Goal: Information Seeking & Learning: Compare options

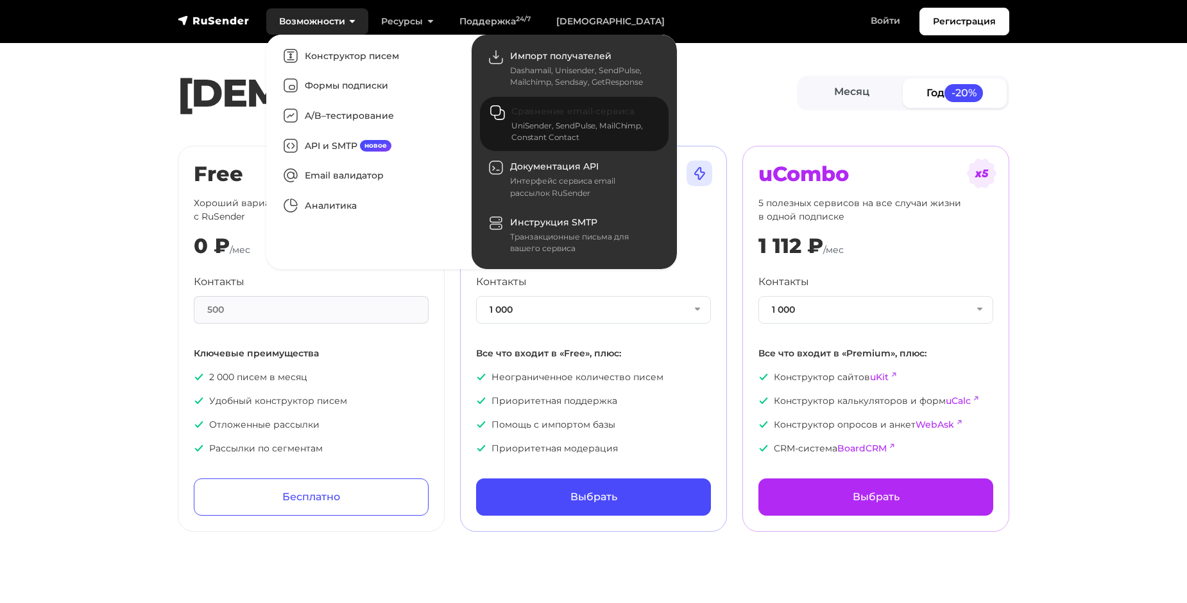
click at [557, 119] on link "Сравнение email-сервиса UniSender, SendPulse, MailChimp, Constant Contact" at bounding box center [574, 124] width 189 height 55
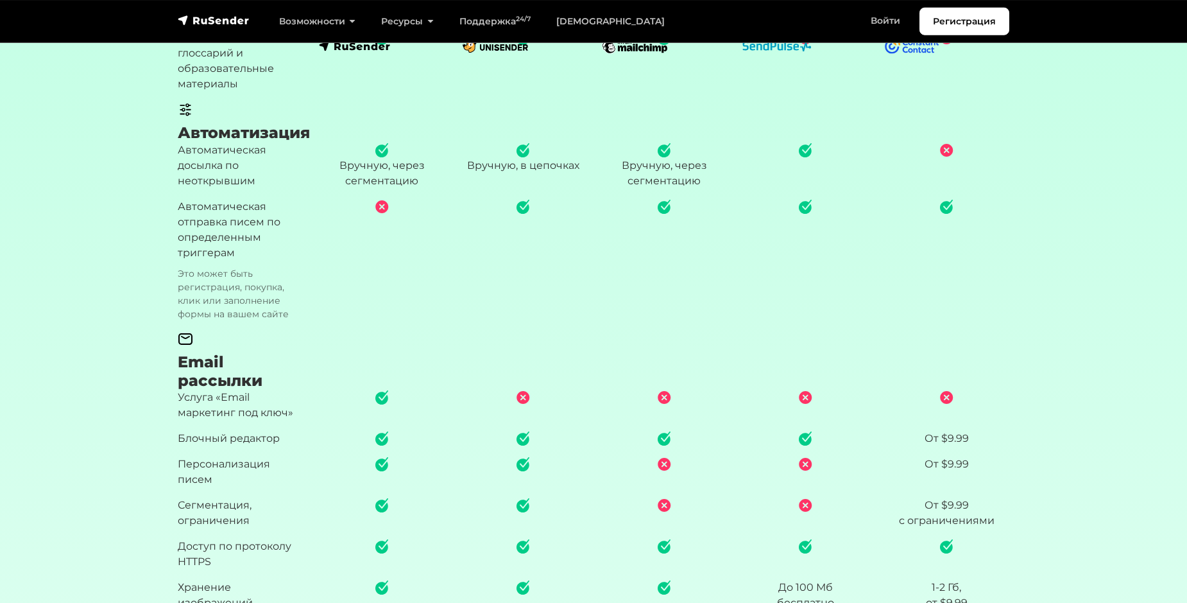
scroll to position [878, 0]
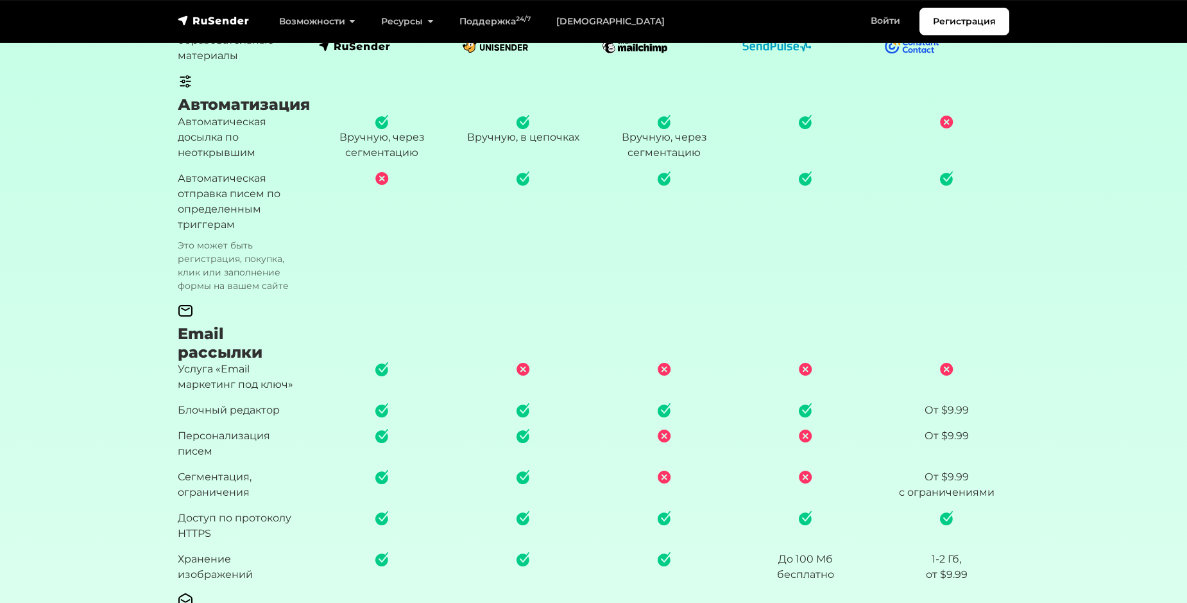
click at [1108, 305] on section "Без блокировок Хранение данных на серверах в [GEOGRAPHIC_DATA] [GEOGRAPHIC_DATA…" at bounding box center [593, 592] width 1187 height 2147
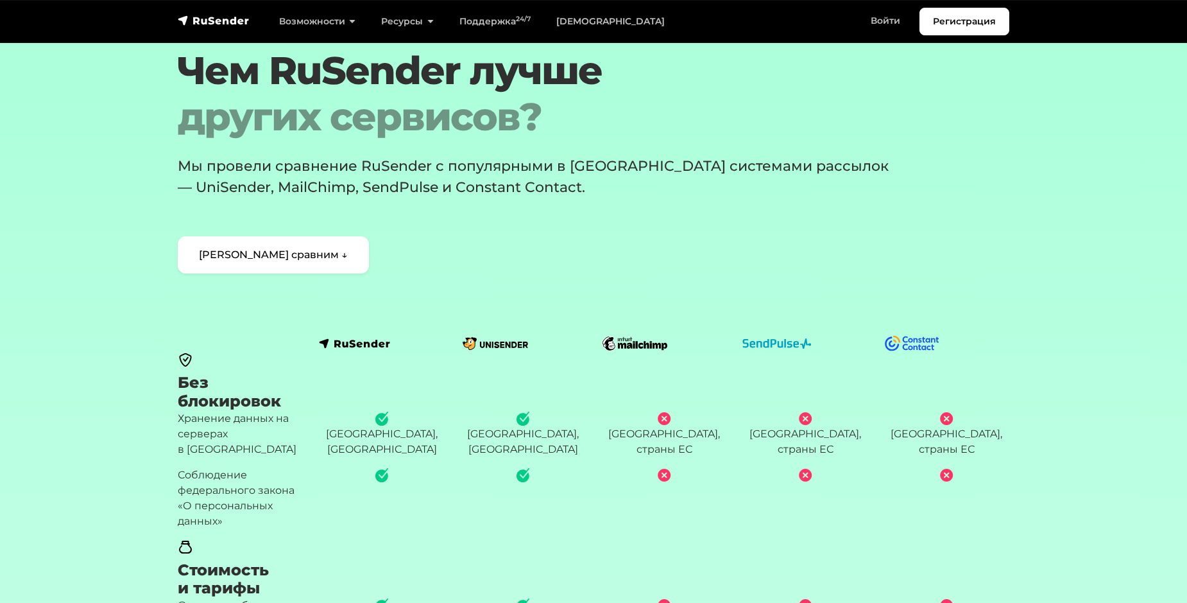
scroll to position [34, 0]
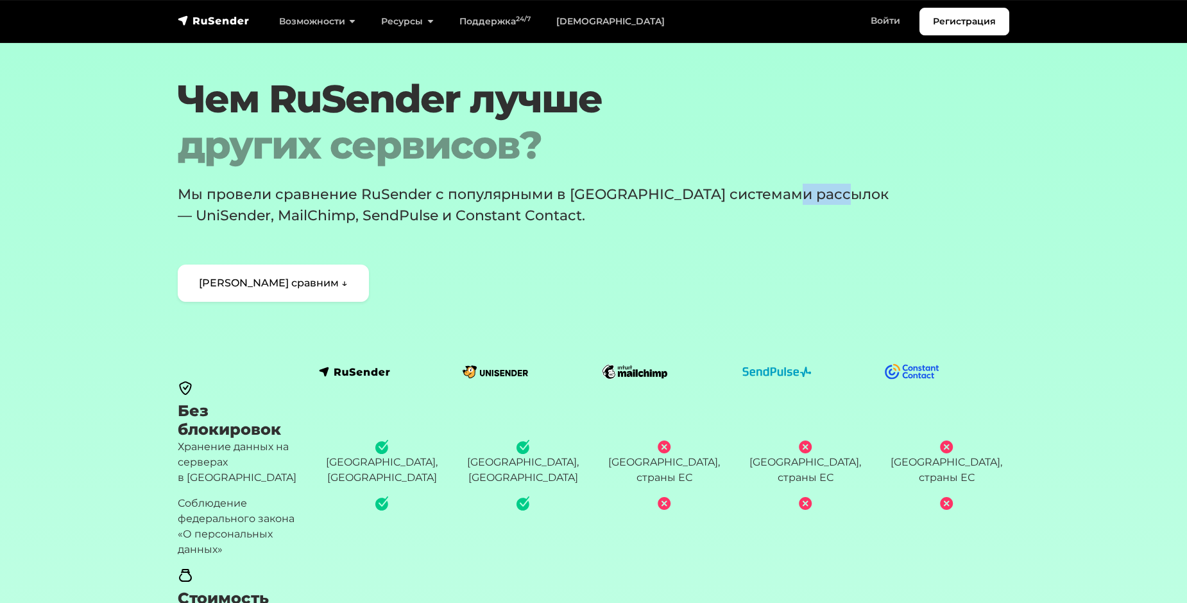
drag, startPoint x: 789, startPoint y: 193, endPoint x: 844, endPoint y: 191, distance: 54.6
click at [844, 191] on p "Мы провели сравнение RuSender с популярными в [GEOGRAPHIC_DATA] системами рассы…" at bounding box center [542, 205] width 728 height 42
click at [623, 221] on p "Мы провели сравнение RuSender с популярными в [GEOGRAPHIC_DATA] системами рассы…" at bounding box center [542, 205] width 728 height 42
drag, startPoint x: 371, startPoint y: 196, endPoint x: 423, endPoint y: 187, distance: 52.7
click at [423, 187] on p "Мы провели сравнение RuSender с популярными в [GEOGRAPHIC_DATA] системами рассы…" at bounding box center [542, 205] width 728 height 42
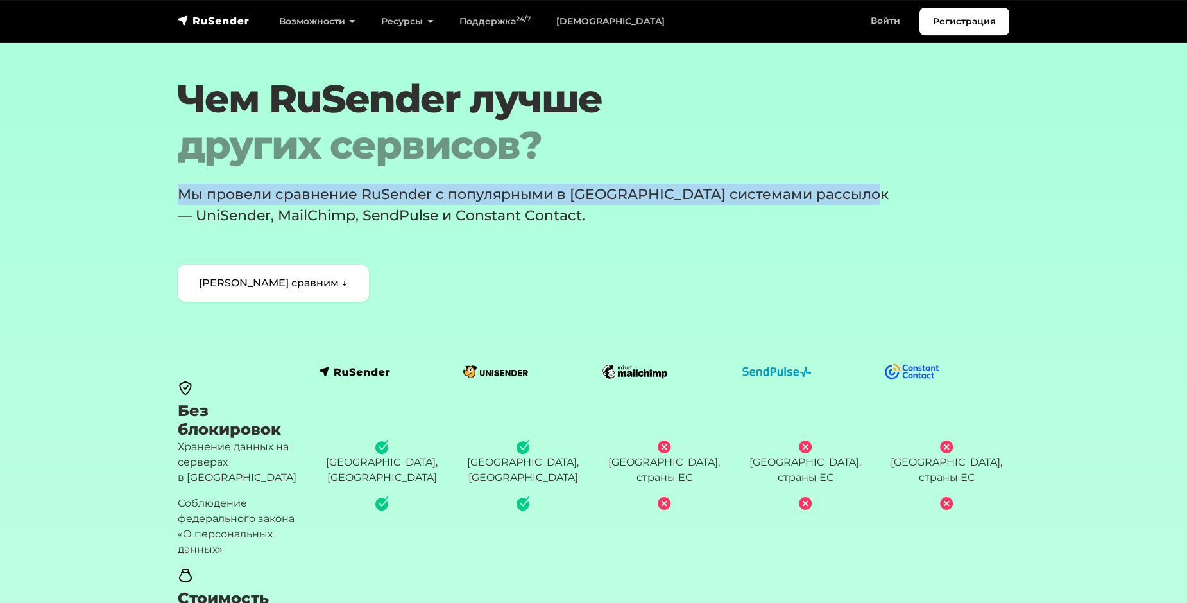
drag, startPoint x: 850, startPoint y: 196, endPoint x: 167, endPoint y: 205, distance: 682.2
click at [167, 205] on section "[PERSON_NAME] лучше других сервисов? Мы провели сравнение RuSender с популярным…" at bounding box center [593, 189] width 1187 height 226
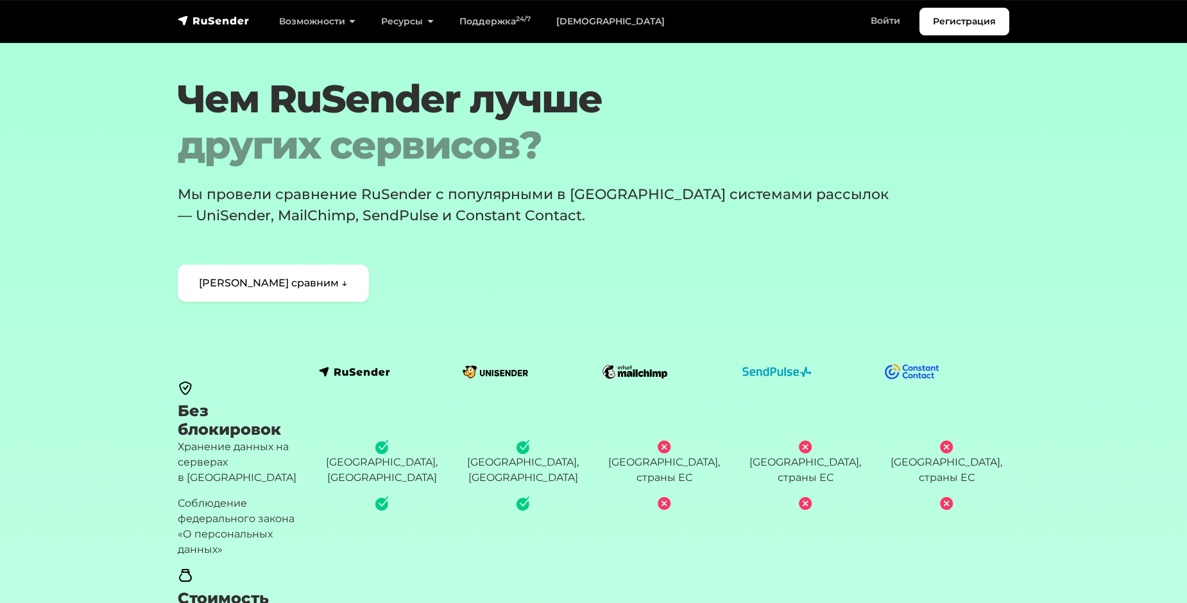
click at [583, 213] on p "Мы провели сравнение RuSender с популярными в [GEOGRAPHIC_DATA] системами рассы…" at bounding box center [542, 205] width 728 height 42
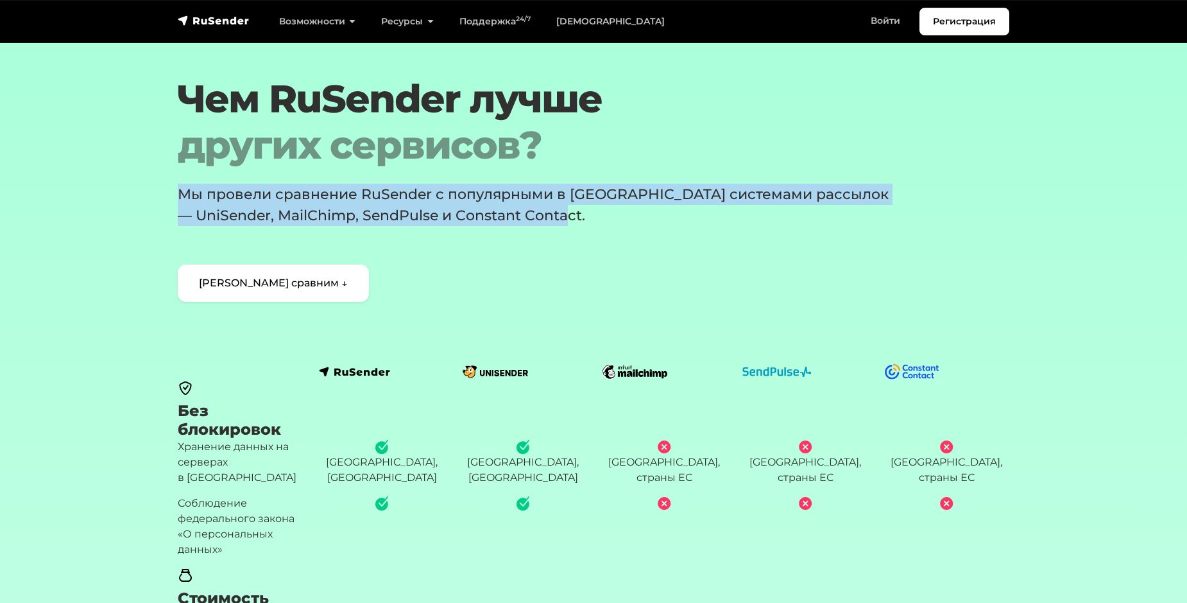
drag, startPoint x: 320, startPoint y: 214, endPoint x: 88, endPoint y: 195, distance: 233.1
click at [88, 195] on section "[PERSON_NAME] лучше других сервисов? Мы провели сравнение RuSender с популярным…" at bounding box center [593, 189] width 1187 height 226
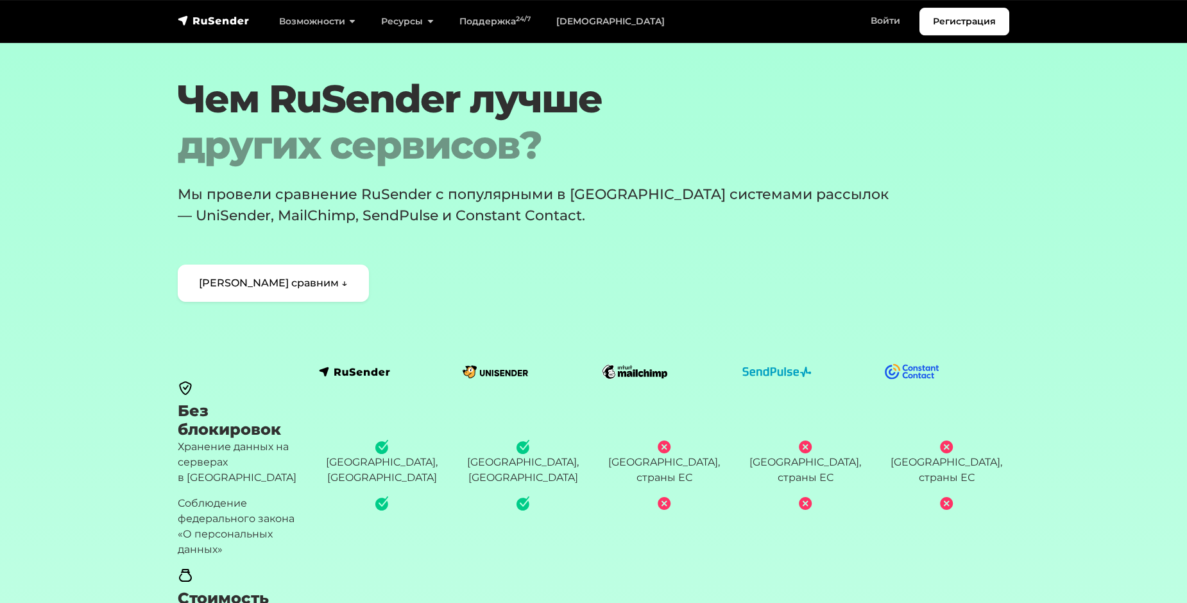
click at [610, 266] on div "[PERSON_NAME] лучше других сервисов? Мы провели сравнение RuSender с популярным…" at bounding box center [558, 189] width 776 height 226
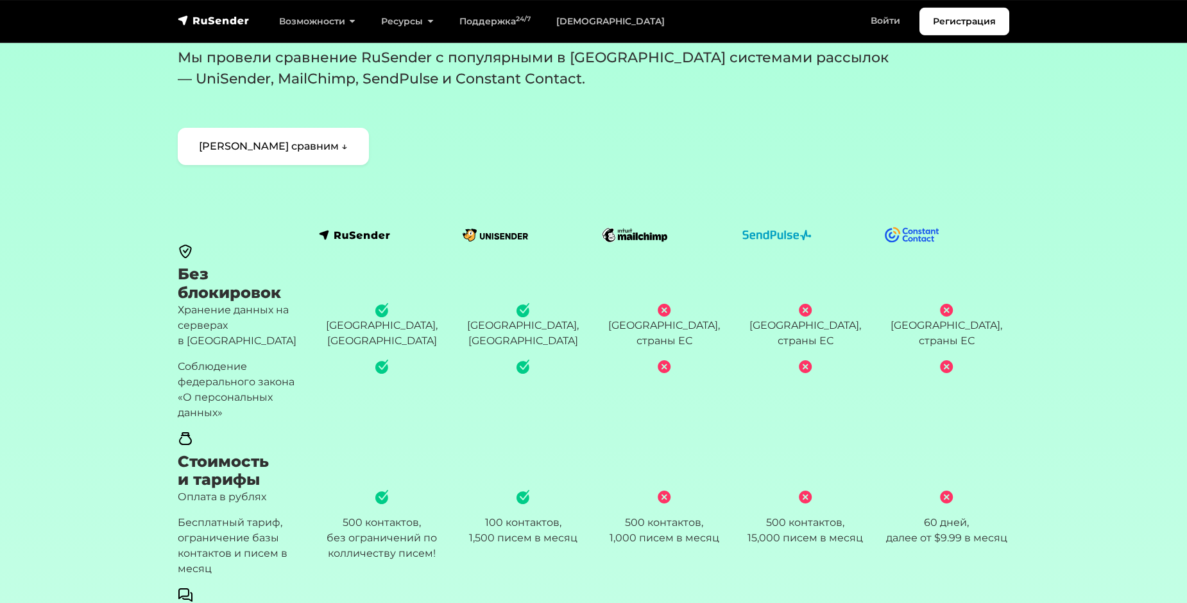
scroll to position [180, 0]
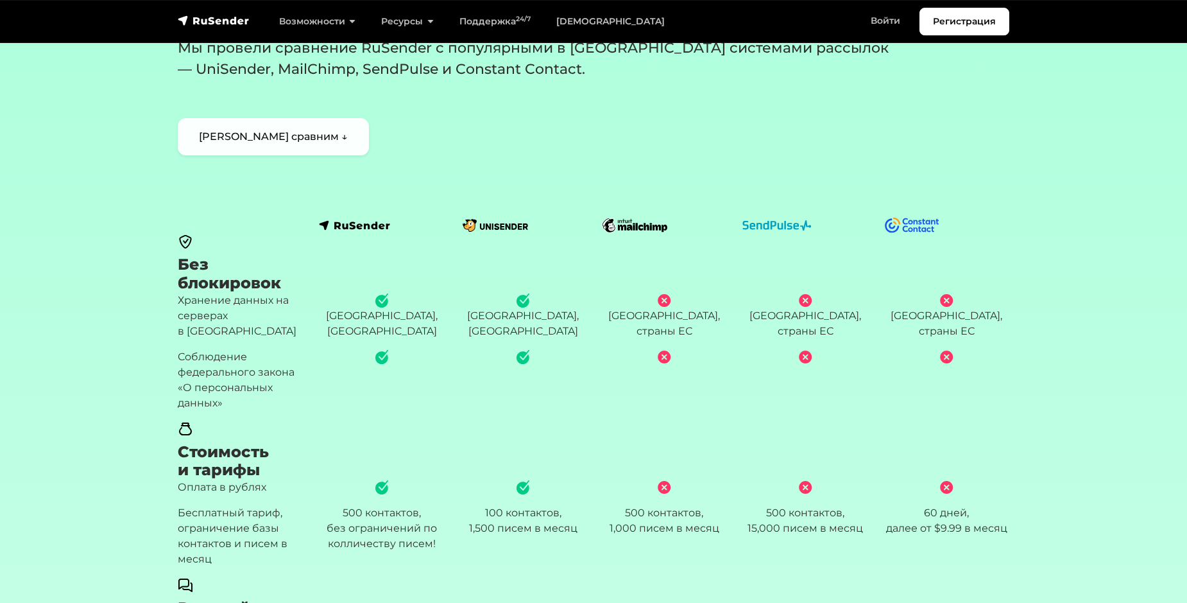
click at [303, 136] on link "[PERSON_NAME] сравним ↓" at bounding box center [273, 136] width 191 height 37
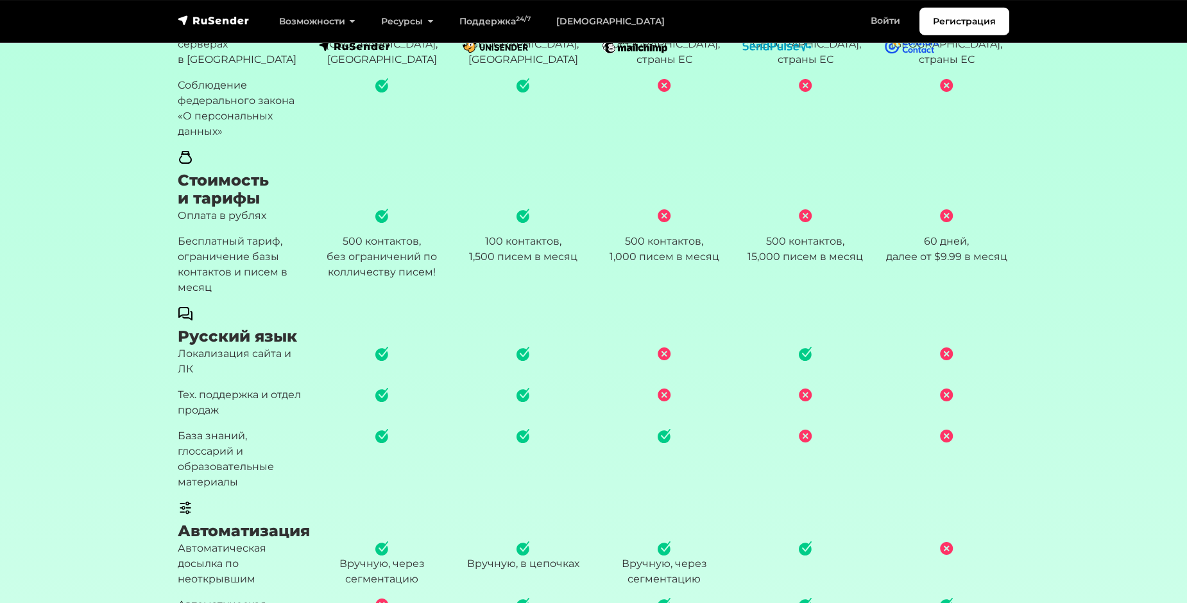
scroll to position [470, 0]
